Goal: Task Accomplishment & Management: Manage account settings

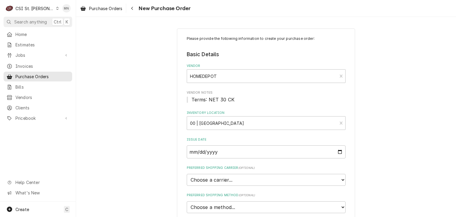
scroll to position [384, 0]
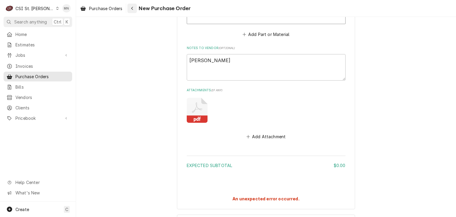
click at [137, 6] on button "Navigate back" at bounding box center [131, 8] width 9 height 9
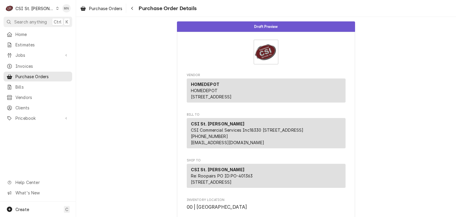
click at [28, 7] on div "CSI St. Louis" at bounding box center [34, 8] width 39 height 6
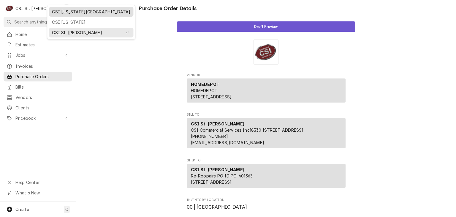
click at [50, 12] on div "CSI Kansas City" at bounding box center [91, 11] width 82 height 7
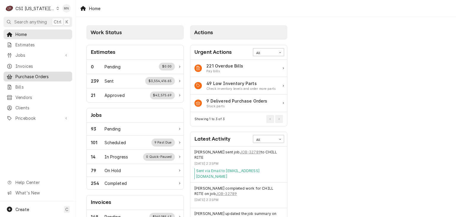
click at [31, 75] on span "Purchase Orders" at bounding box center [42, 76] width 54 height 6
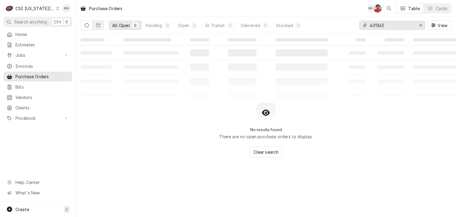
drag, startPoint x: 392, startPoint y: 27, endPoint x: 354, endPoint y: 34, distance: 39.5
click at [366, 32] on div "401363 View" at bounding box center [405, 25] width 92 height 17
type input "301670"
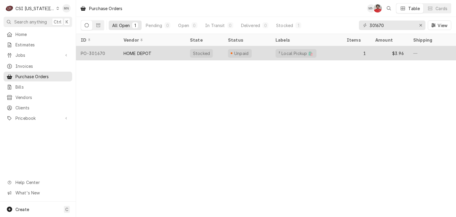
click at [165, 54] on div "HOME DEPOT" at bounding box center [152, 53] width 66 height 14
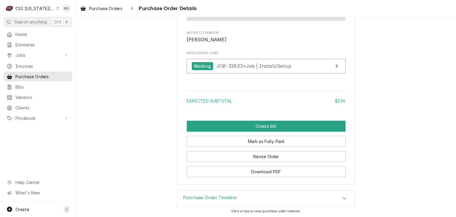
scroll to position [534, 0]
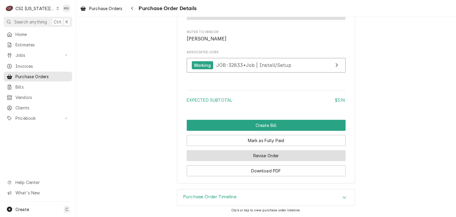
click at [267, 161] on button "Revise Order" at bounding box center [266, 155] width 159 height 11
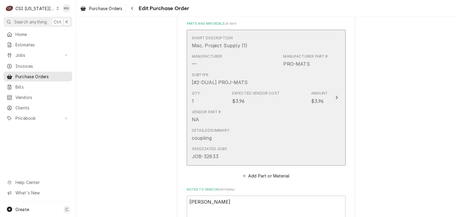
scroll to position [356, 0]
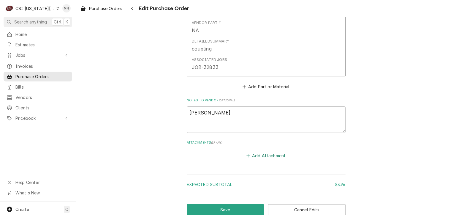
click at [263, 152] on button "Add Attachment" at bounding box center [266, 155] width 42 height 8
type textarea "x"
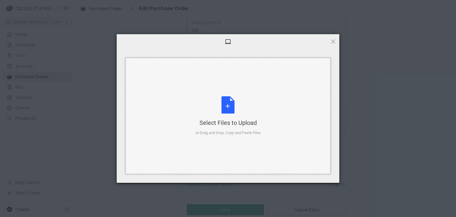
click at [238, 120] on div "Select Files to Upload" at bounding box center [227, 122] width 65 height 8
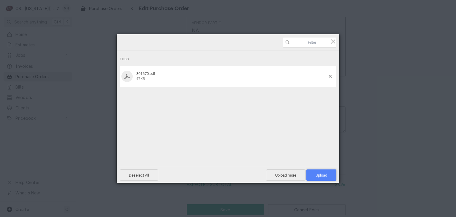
click at [322, 174] on span "Upload 1" at bounding box center [321, 175] width 12 height 4
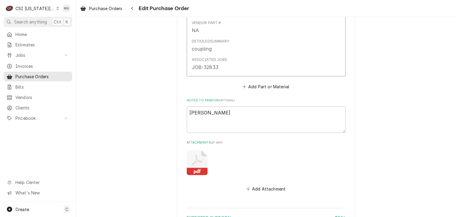
scroll to position [426, 0]
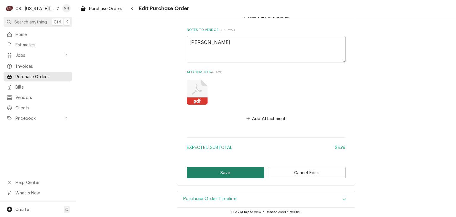
click at [235, 170] on button "Save" at bounding box center [225, 172] width 77 height 11
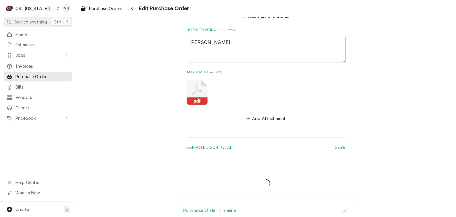
type textarea "x"
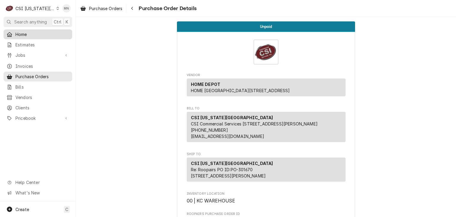
click at [13, 33] on div "Home" at bounding box center [38, 34] width 63 height 6
